Goal: Check status: Check status

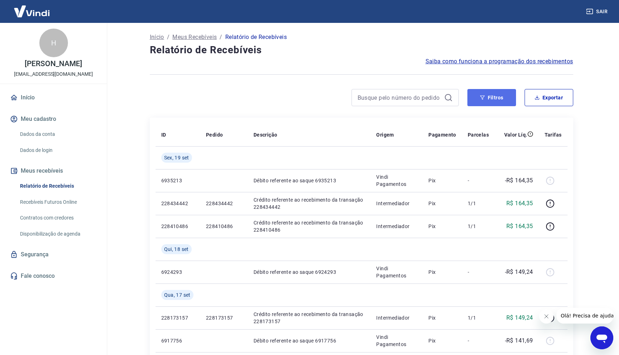
click at [498, 102] on button "Filtros" at bounding box center [491, 97] width 49 height 17
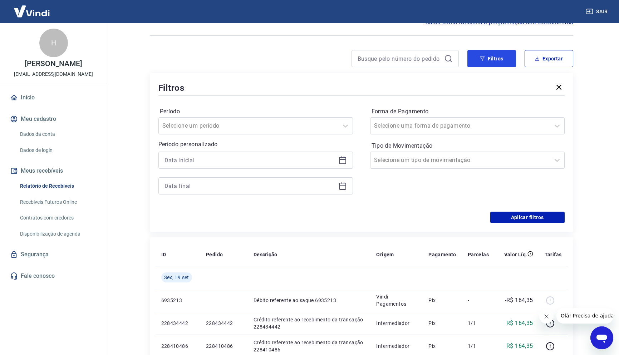
scroll to position [36, 0]
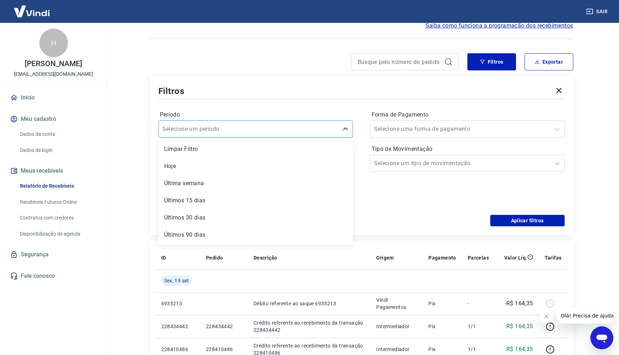
click at [230, 129] on div at bounding box center [248, 129] width 172 height 10
click at [418, 134] on div at bounding box center [460, 129] width 172 height 10
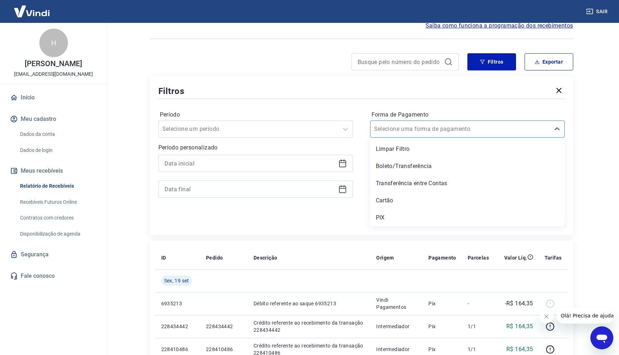
click at [418, 134] on div at bounding box center [460, 129] width 172 height 10
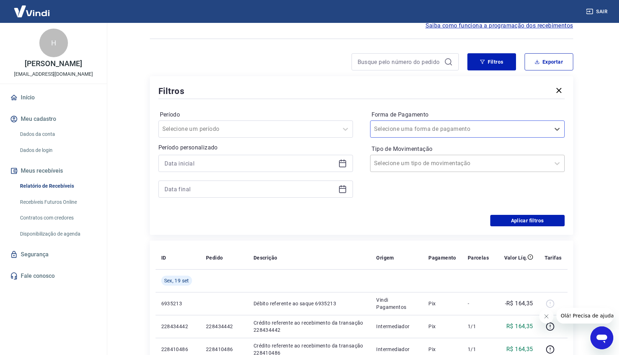
click at [420, 166] on input "Tipo de Movimentação" at bounding box center [410, 163] width 72 height 9
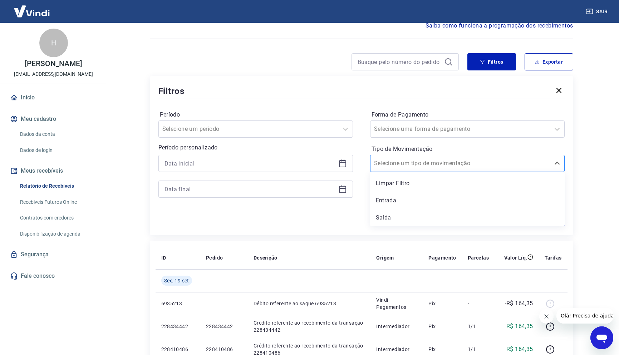
click at [418, 165] on input "Tipo de Movimentação" at bounding box center [410, 163] width 72 height 9
click at [211, 156] on div at bounding box center [255, 163] width 194 height 17
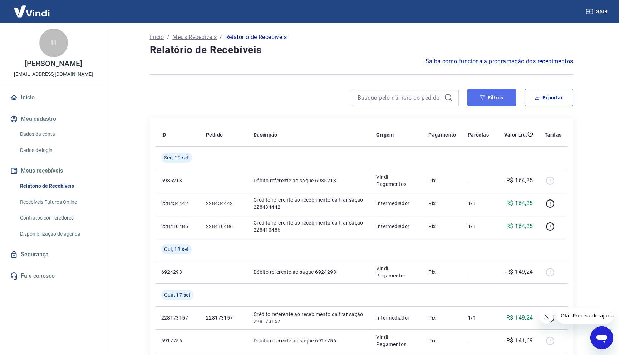
click at [502, 102] on button "Filtros" at bounding box center [491, 97] width 49 height 17
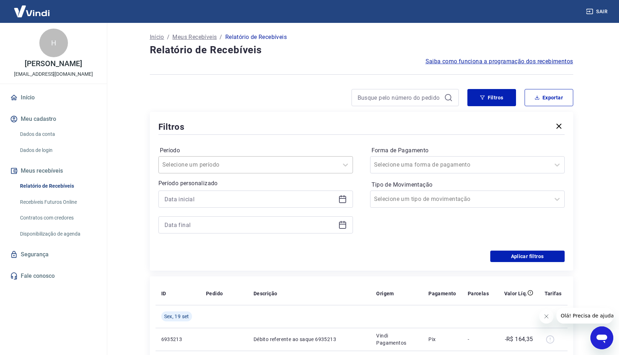
click at [255, 160] on div at bounding box center [248, 165] width 172 height 10
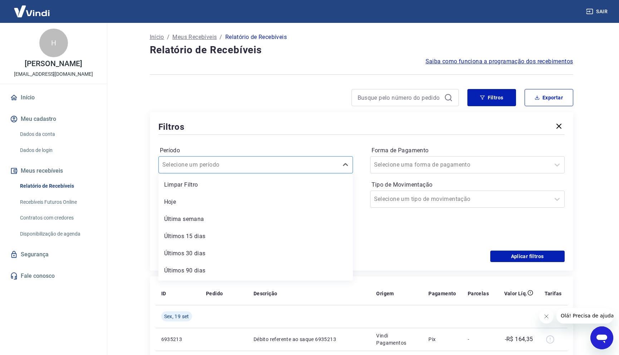
click at [255, 160] on div at bounding box center [248, 165] width 172 height 10
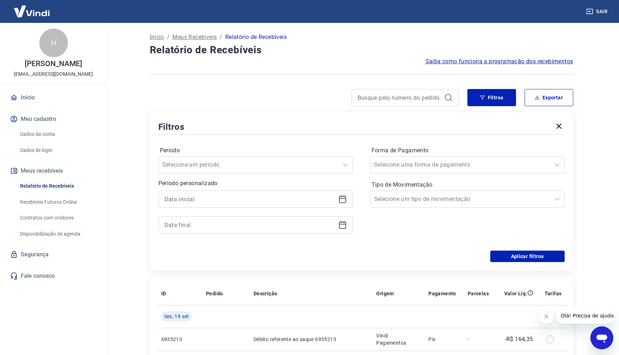
click at [264, 112] on div "Filtros Período Selecione um período Período personalizado Forma de Pagamento S…" at bounding box center [361, 191] width 423 height 159
click at [345, 200] on icon at bounding box center [342, 199] width 9 height 9
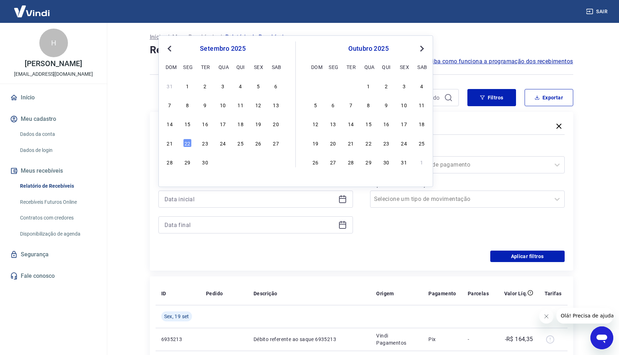
click at [170, 48] on span "Previous Month" at bounding box center [170, 48] width 0 height 8
click at [258, 86] on div "1" at bounding box center [258, 85] width 9 height 9
type input "01/08/2025"
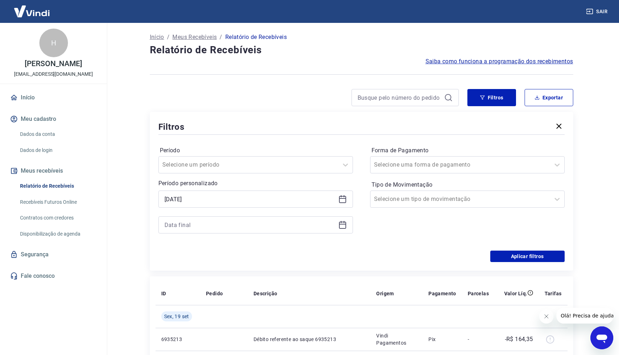
click at [172, 182] on p "Período personalizado" at bounding box center [255, 183] width 194 height 9
click at [245, 228] on input at bounding box center [249, 224] width 171 height 11
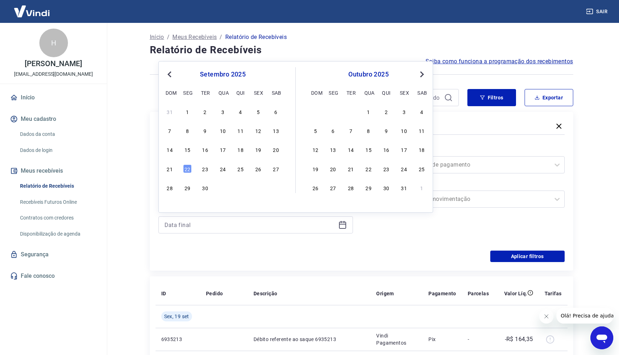
click at [170, 72] on span "Previous Month" at bounding box center [170, 74] width 0 height 8
click at [169, 204] on div "31" at bounding box center [169, 206] width 9 height 9
type input "31/08/2025"
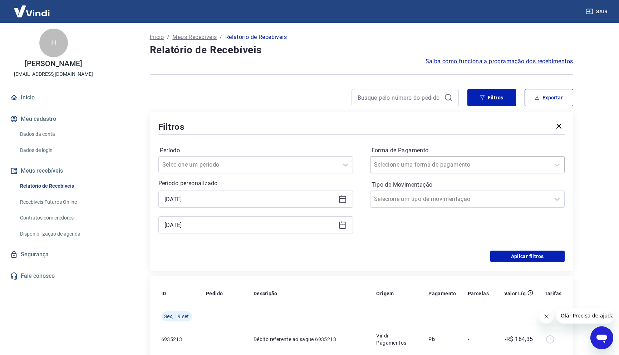
click at [470, 165] on div at bounding box center [460, 165] width 172 height 10
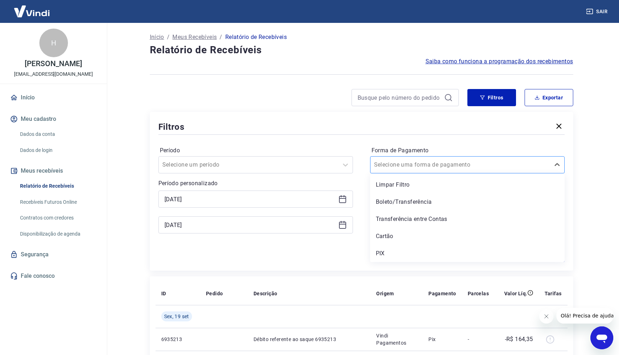
click at [470, 165] on div at bounding box center [460, 165] width 172 height 10
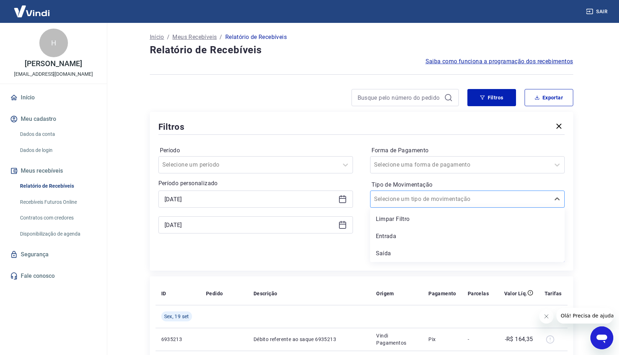
click at [450, 200] on div at bounding box center [460, 199] width 172 height 10
click at [523, 255] on button "Aplicar filtros" at bounding box center [527, 256] width 74 height 11
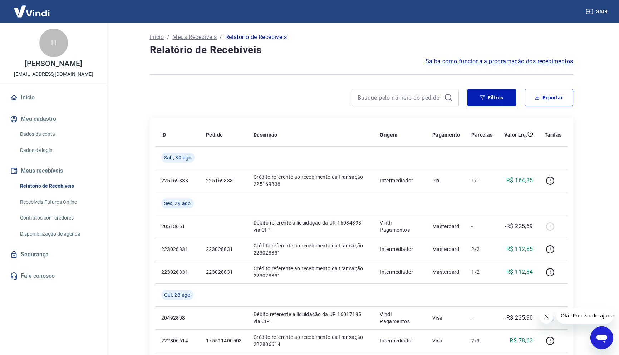
click at [599, 334] on icon "Abrir janela de mensagens" at bounding box center [601, 337] width 13 height 13
